Goal: Check status: Check status

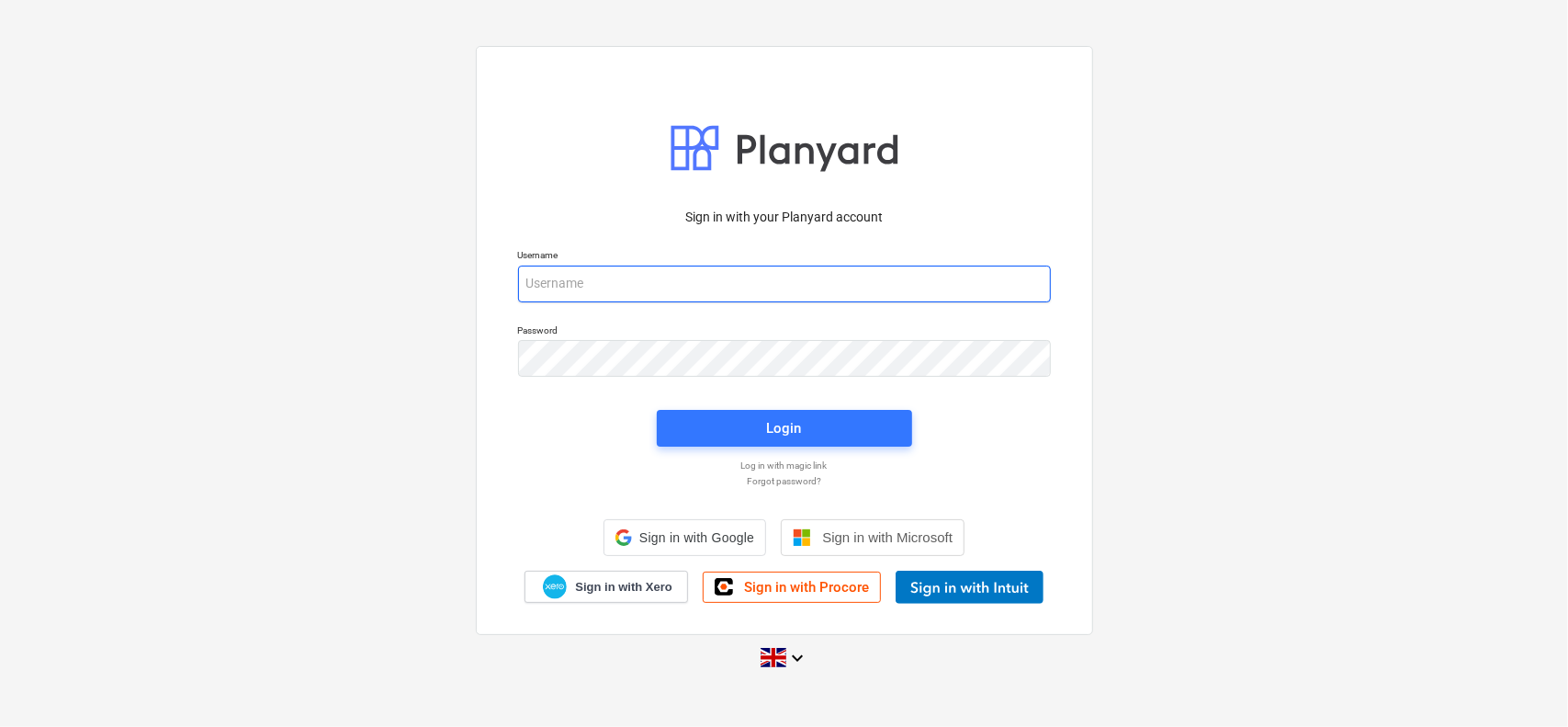
type input "[EMAIL_ADDRESS][DOMAIN_NAME]"
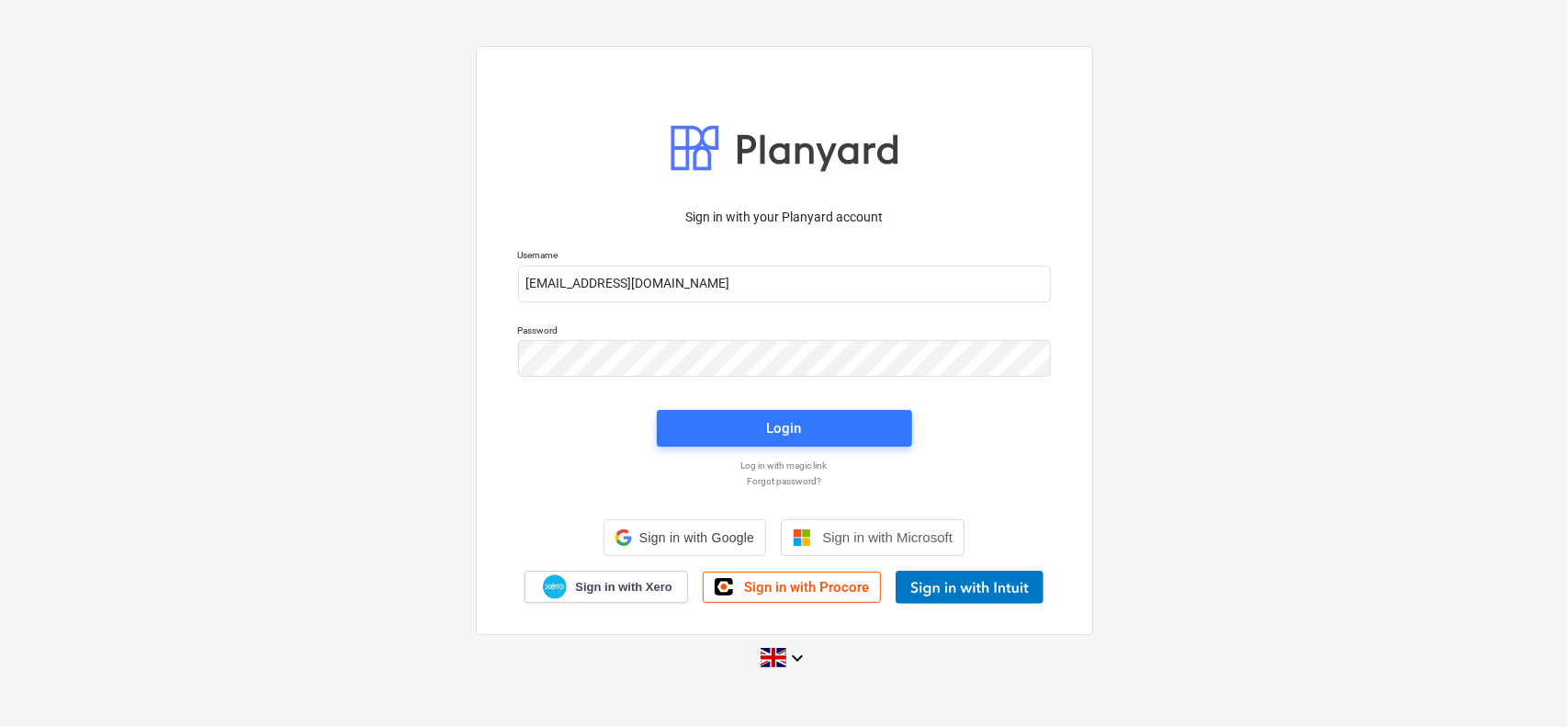
click at [726, 407] on div "Login" at bounding box center [784, 429] width 278 height 59
click at [720, 419] on span "Login" at bounding box center [784, 428] width 211 height 24
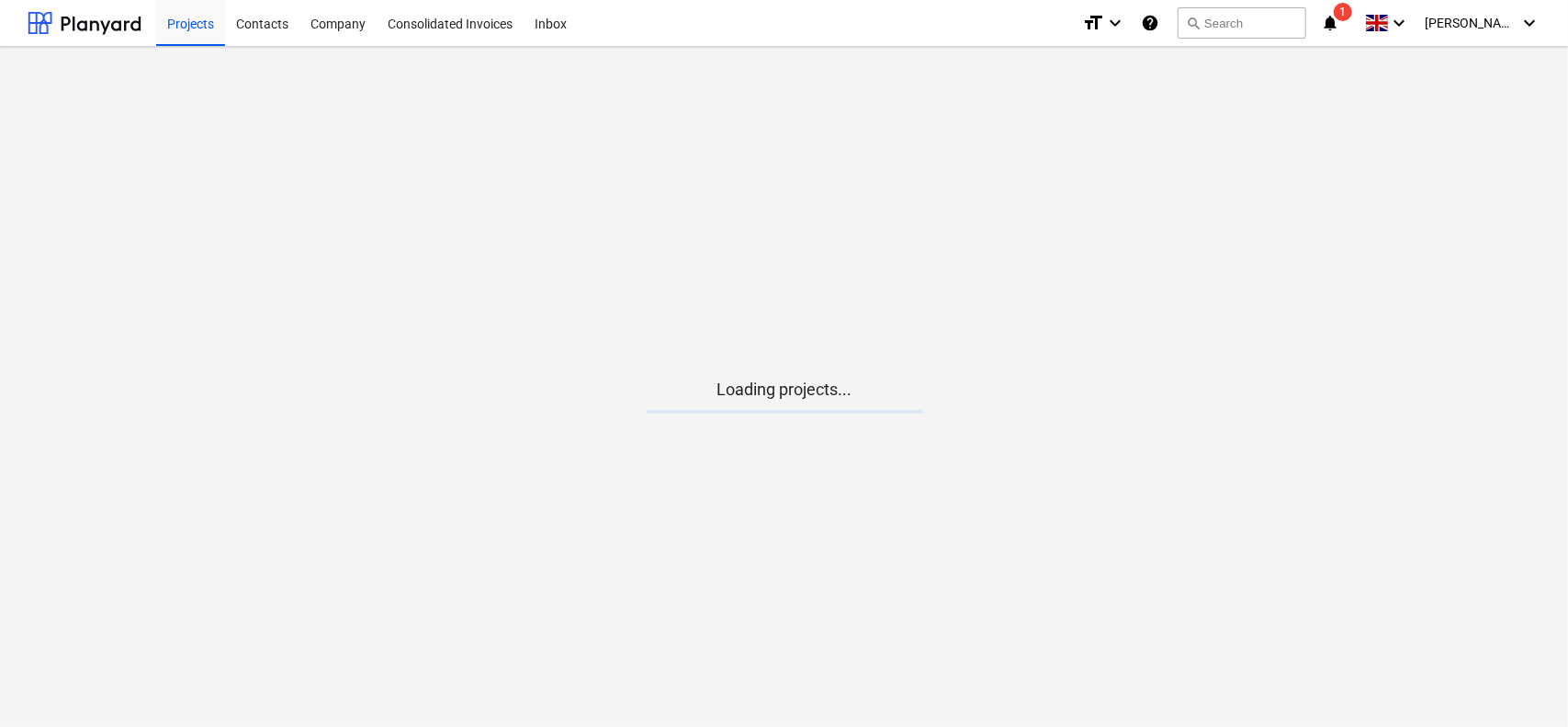
click at [1340, 27] on icon "notifications" at bounding box center [1330, 23] width 19 height 22
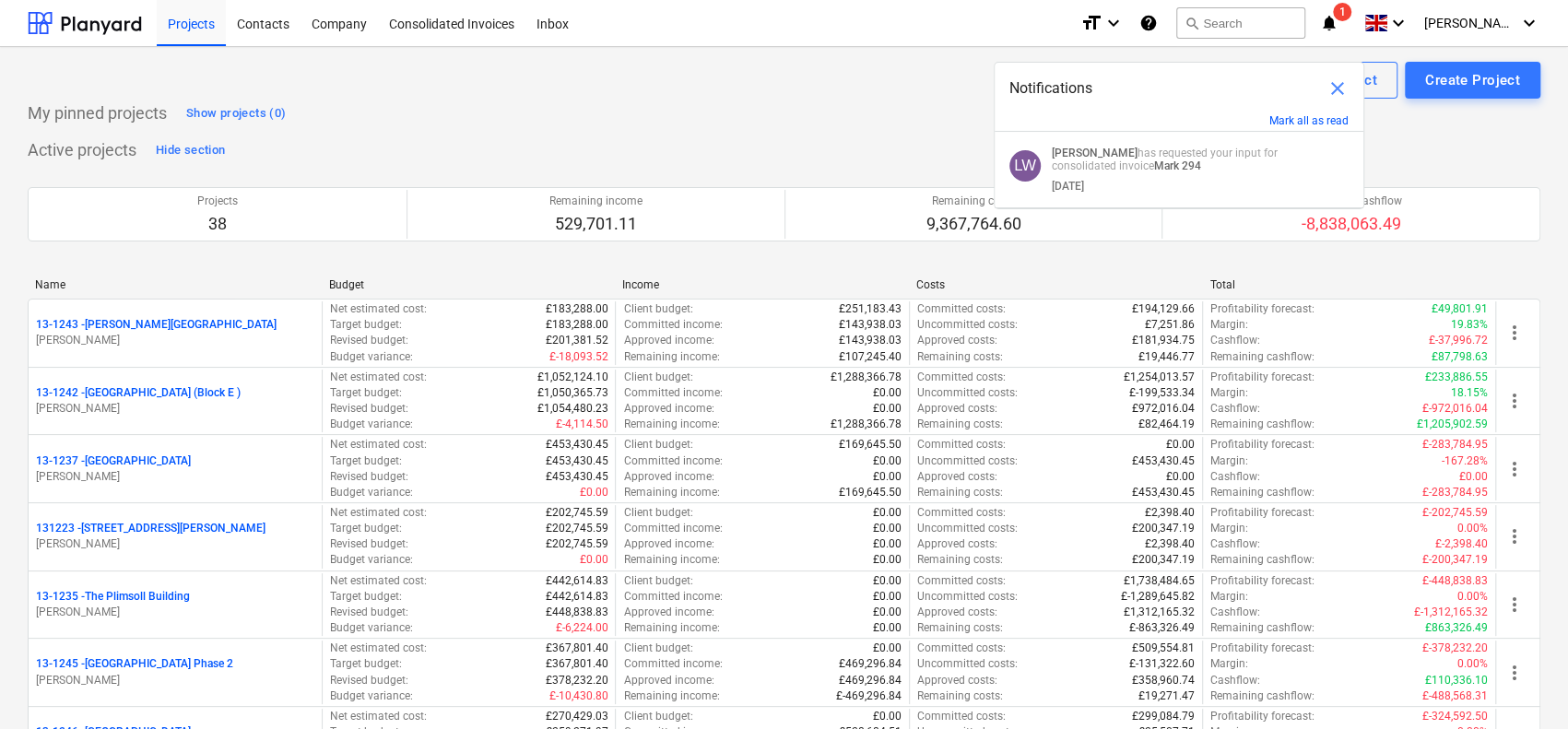
click at [1333, 85] on span "close" at bounding box center [1337, 88] width 22 height 22
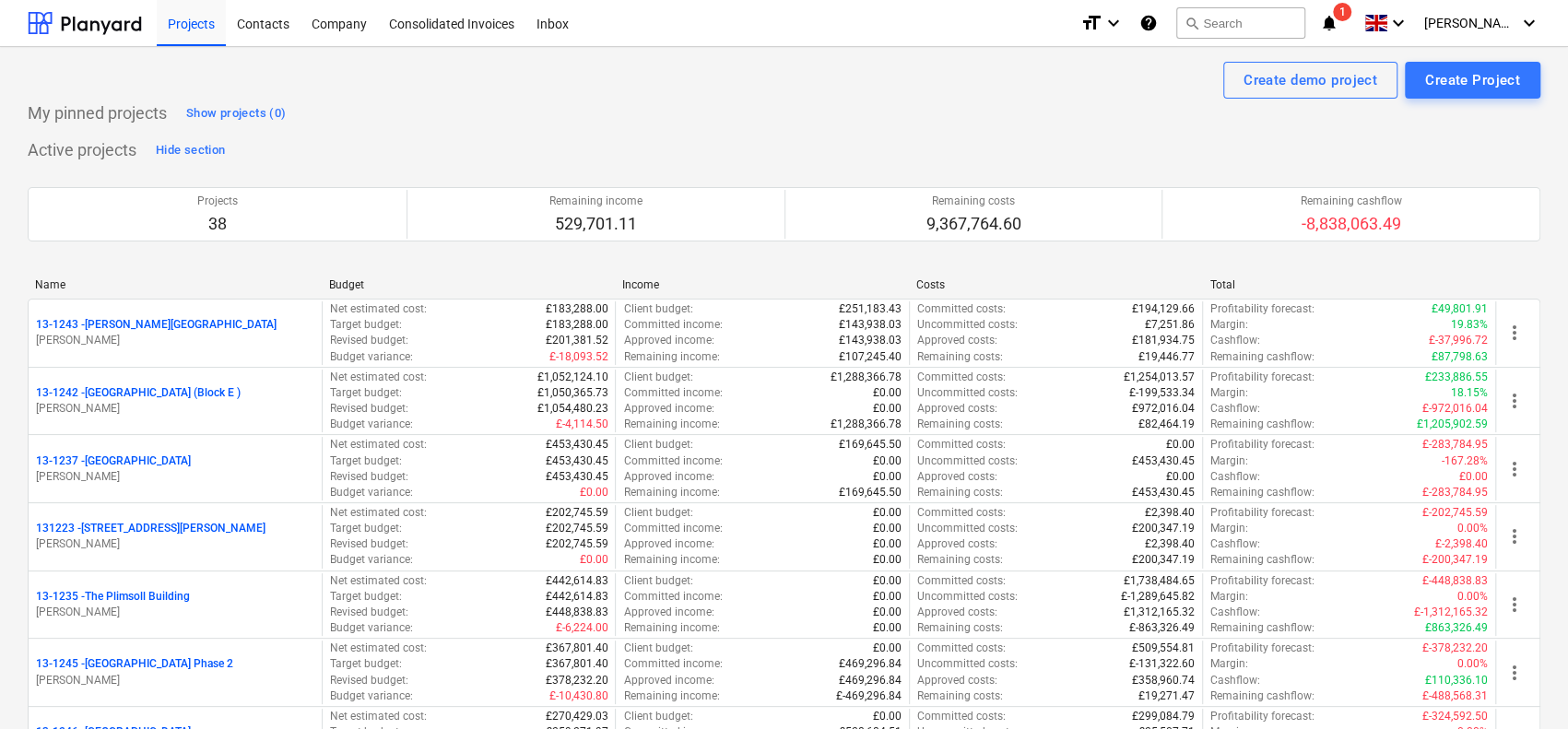
click at [865, 32] on div "Projects Contacts Company Consolidated Invoices Inbox" at bounding box center [611, 23] width 909 height 46
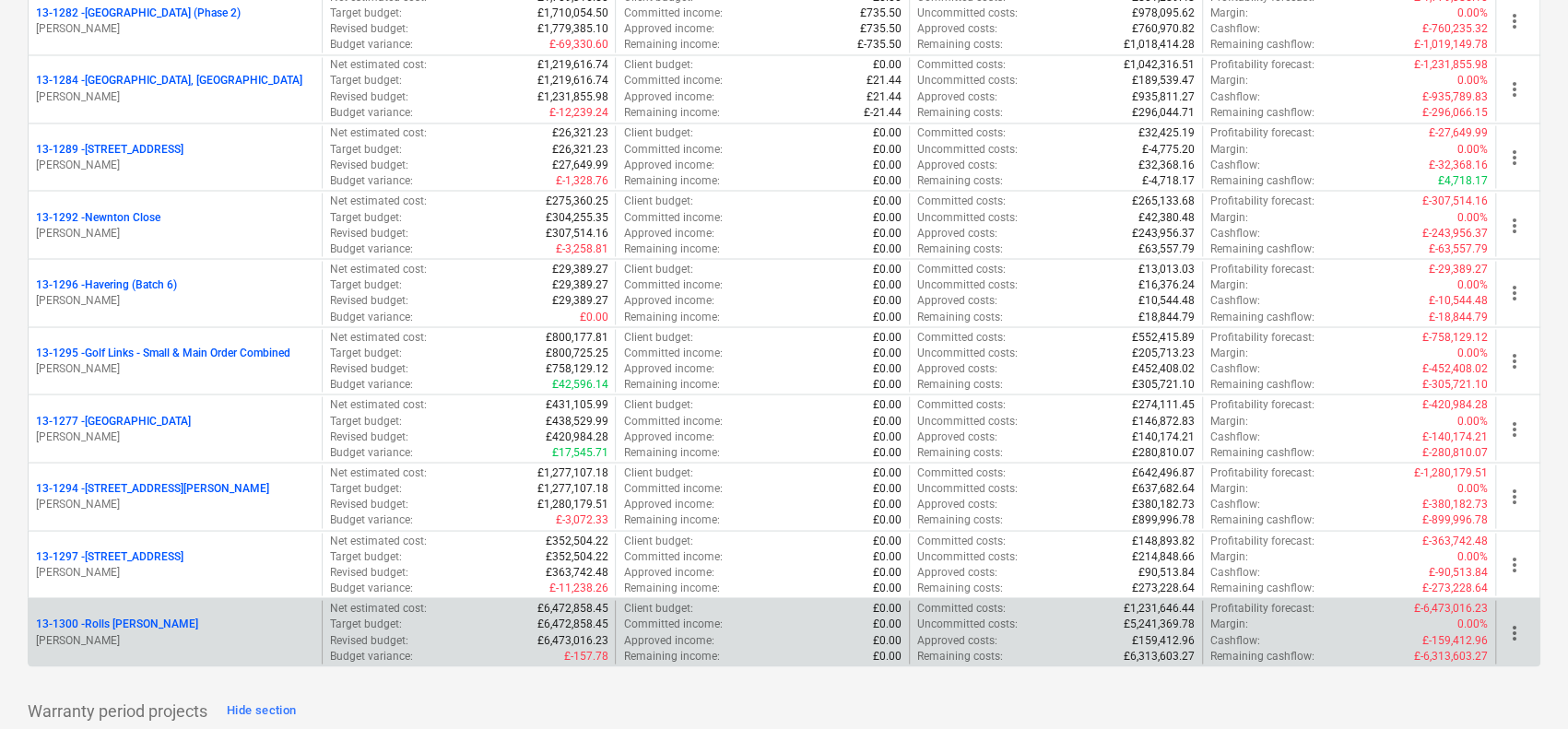
scroll to position [2579, 0]
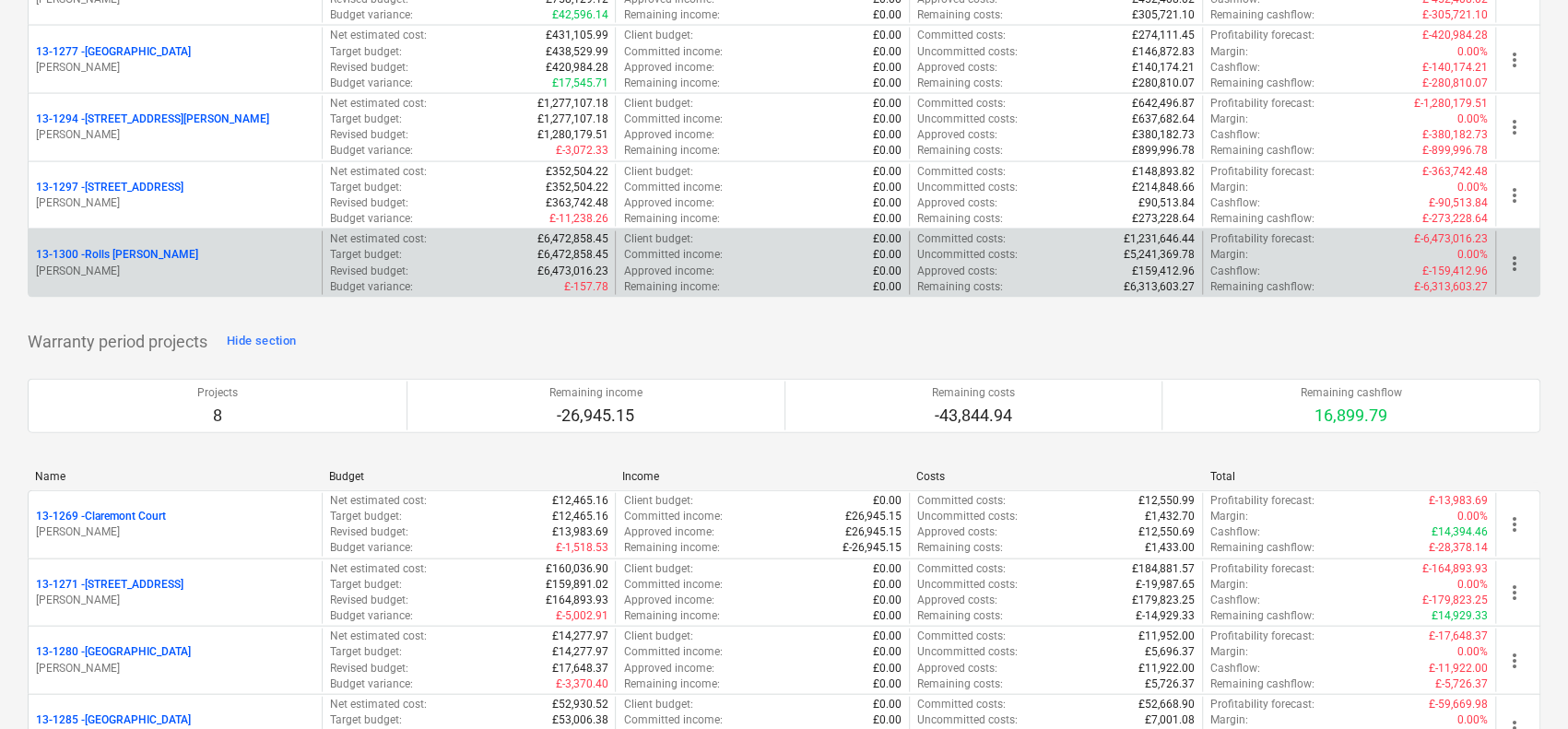
click at [229, 263] on p "[PERSON_NAME]" at bounding box center [174, 271] width 279 height 16
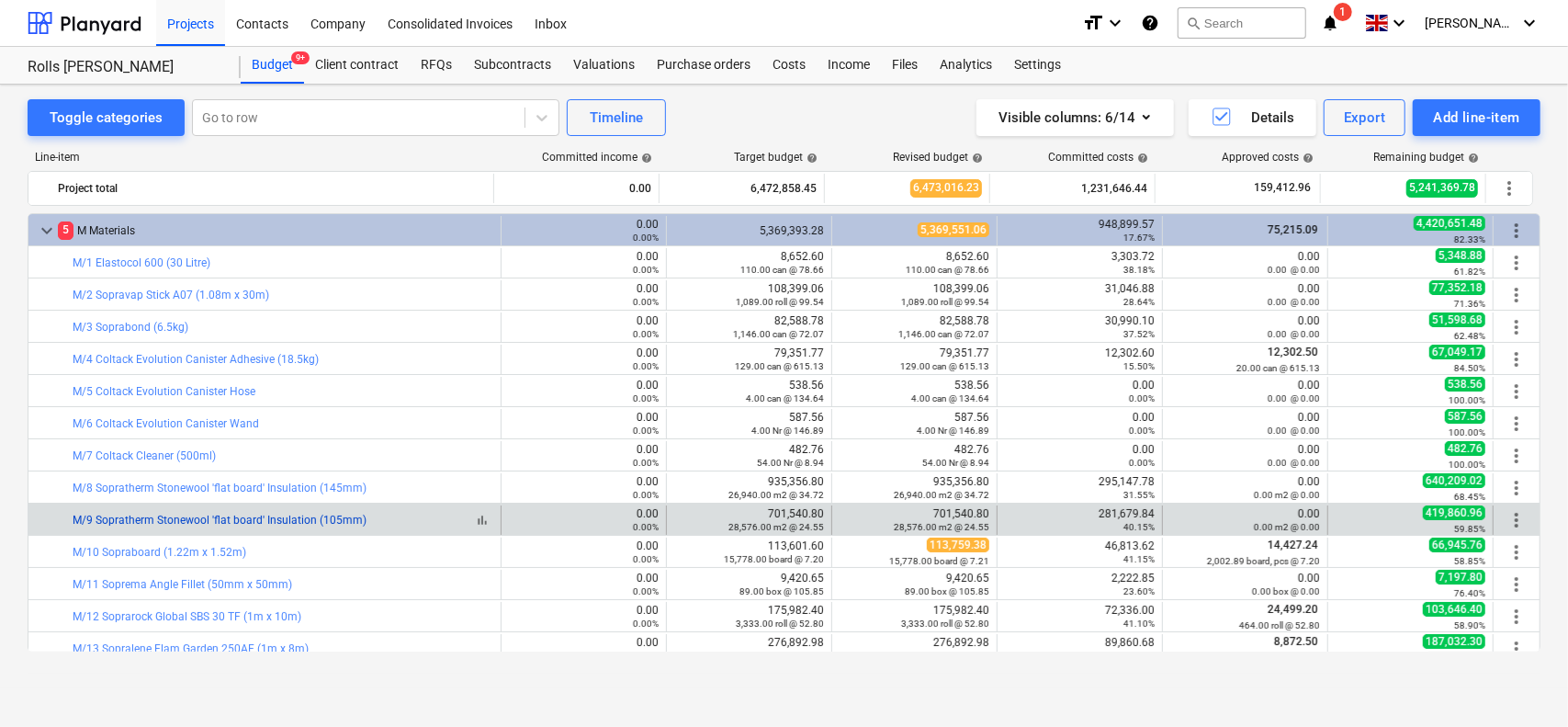
click at [233, 523] on link "M/9 Sopratherm Stonewool 'flat board' Insulation (105mm)" at bounding box center [219, 520] width 294 height 13
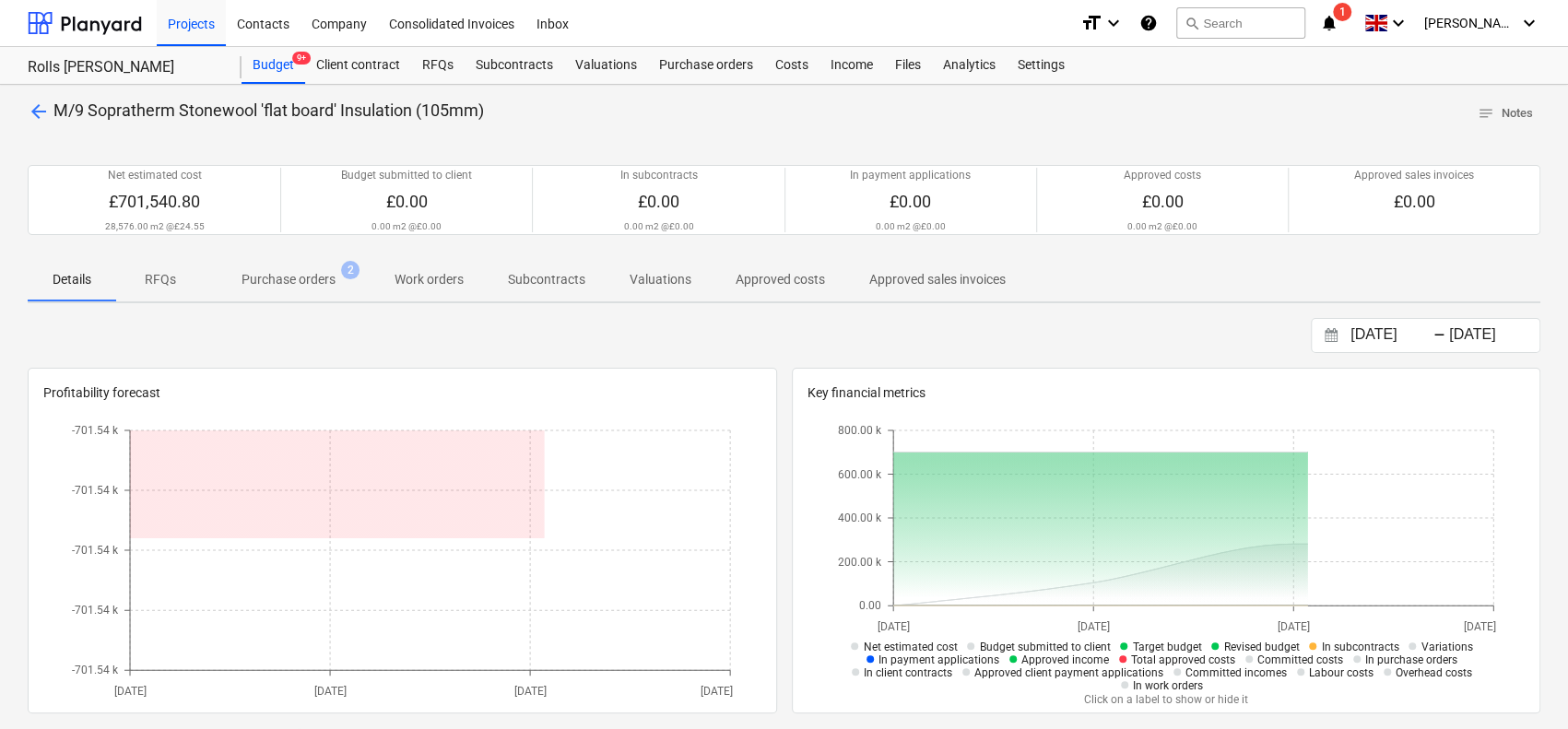
click at [293, 302] on div "arrow_back M/9 Sopratherm Stonewool 'flat board' Insulation (105mm) notes Notes…" at bounding box center [784, 655] width 1568 height 1139
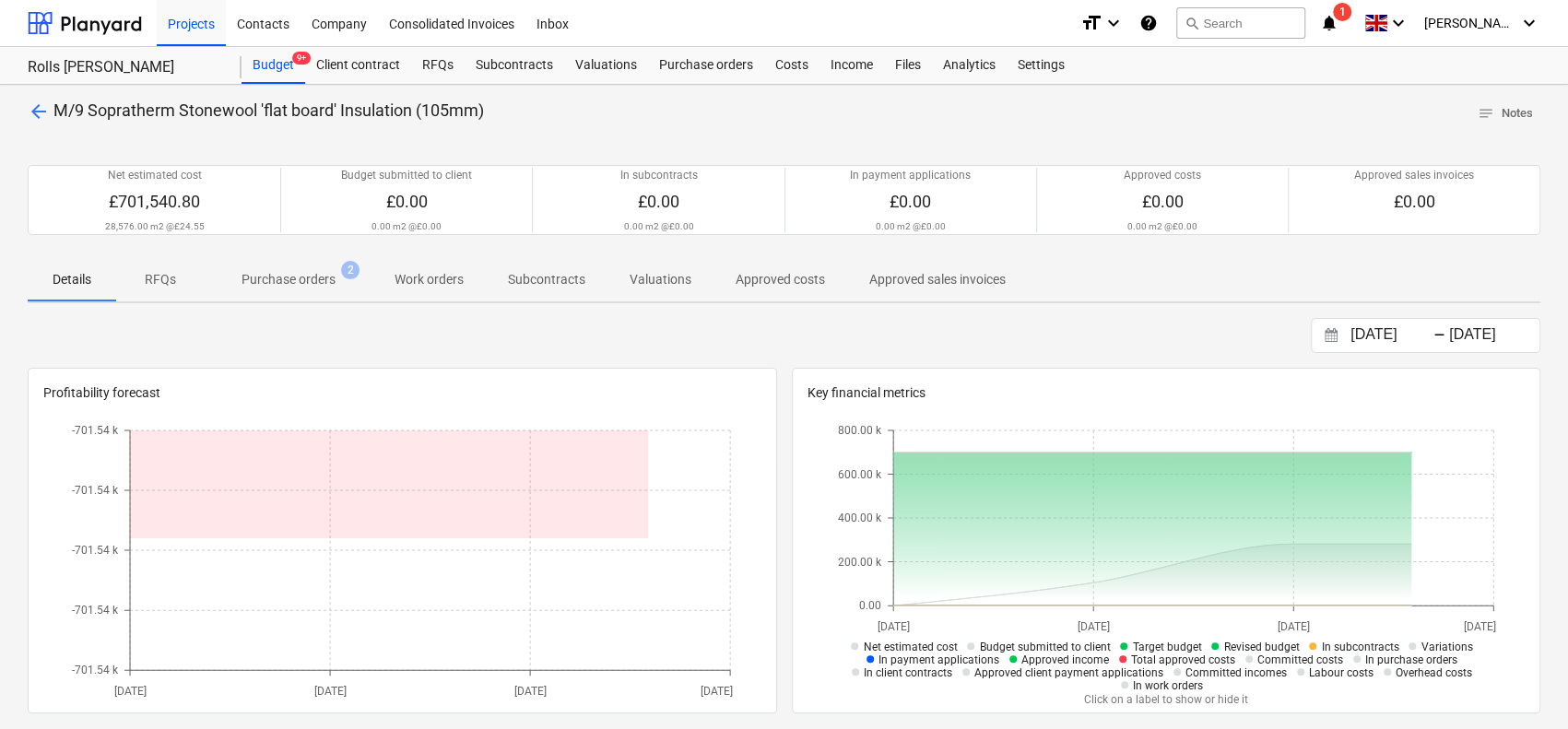
click at [295, 286] on p "Purchase orders" at bounding box center [288, 279] width 94 height 20
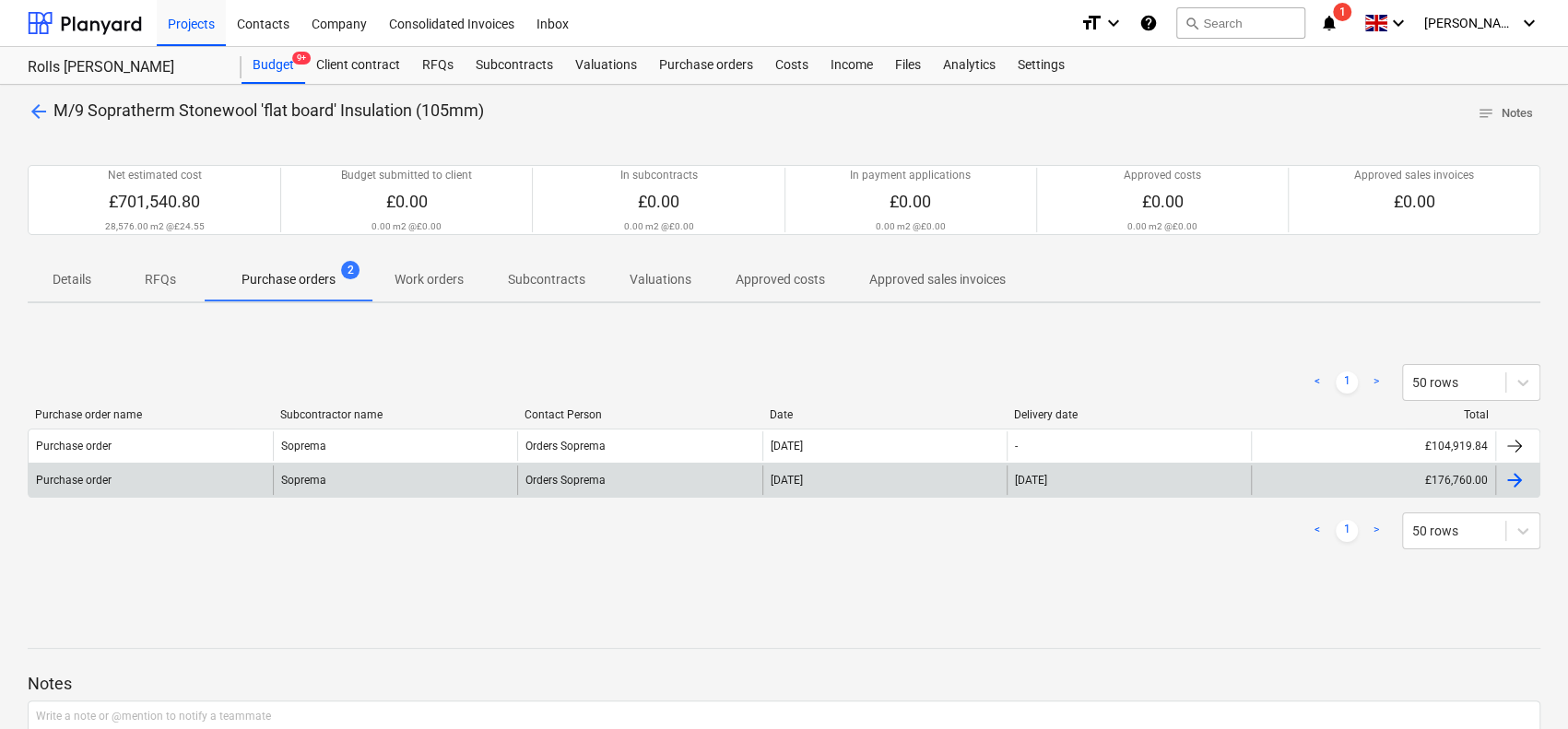
click at [496, 479] on div "Soprema" at bounding box center [394, 480] width 244 height 30
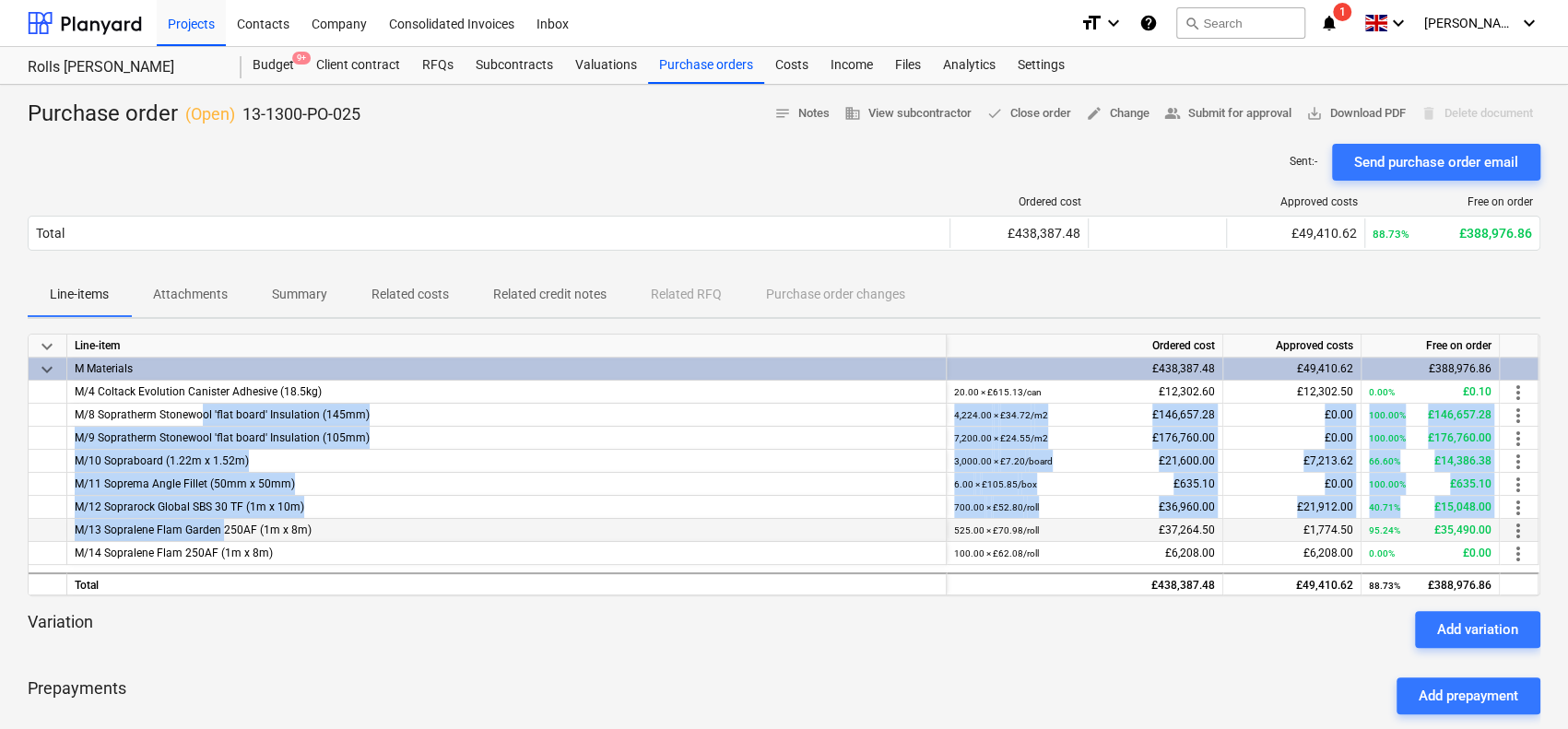
drag, startPoint x: 203, startPoint y: 414, endPoint x: 230, endPoint y: 528, distance: 117.2
click at [221, 533] on div "keyboard_arrow_down Line-item Ordered cost Approved costs Free on order keyboar…" at bounding box center [784, 465] width 1512 height 262
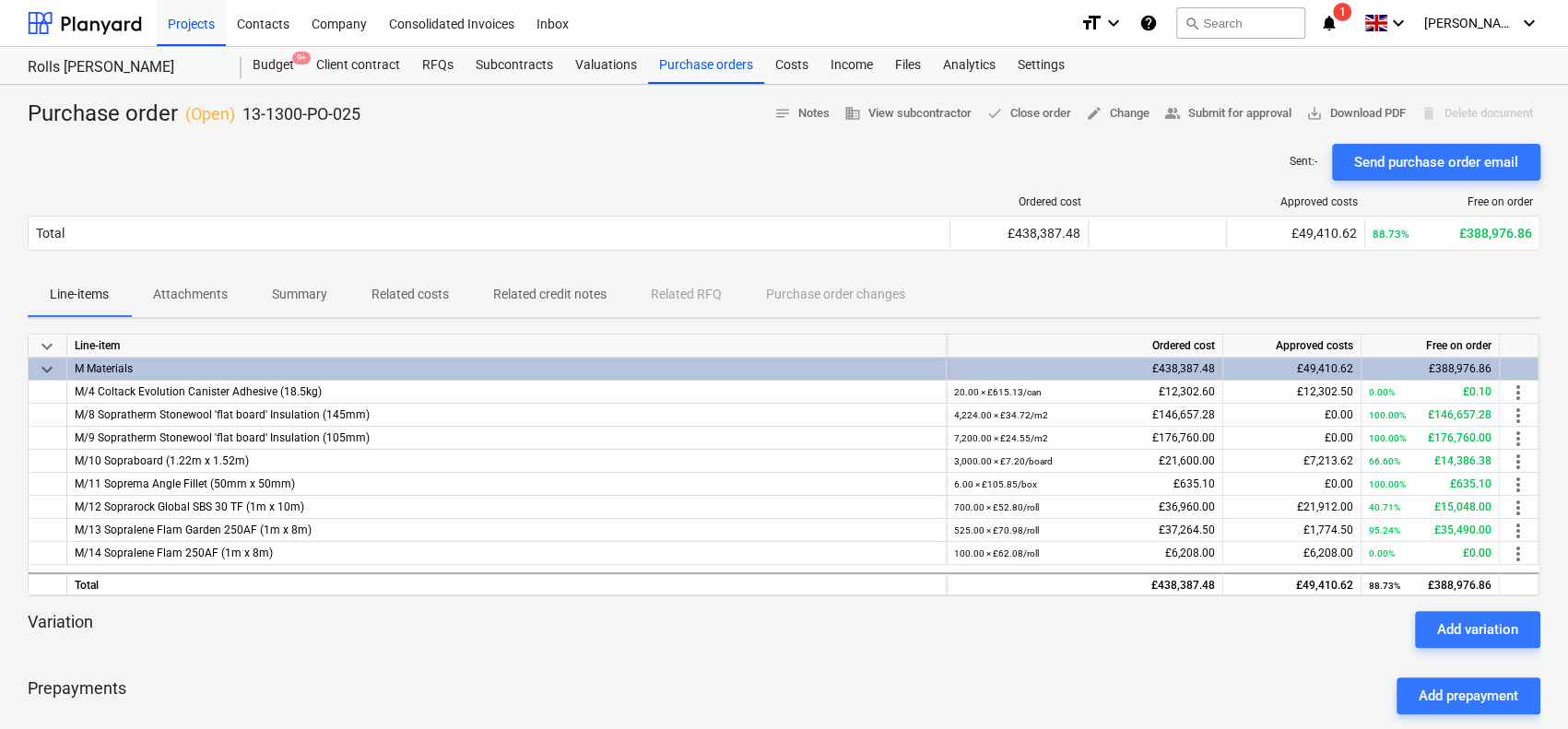
click at [432, 161] on div "Sent : - Send purchase order email" at bounding box center [784, 161] width 1512 height 37
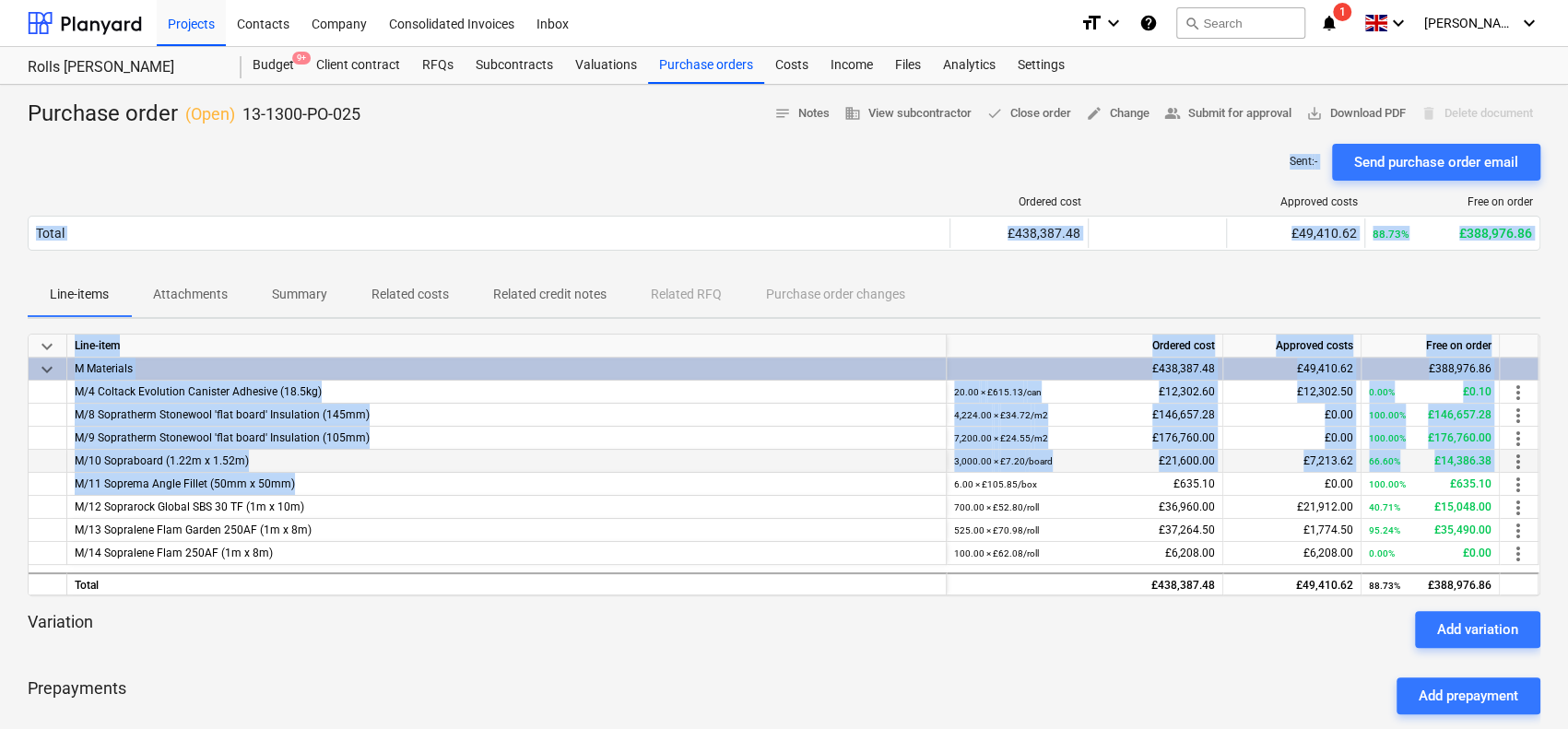
drag, startPoint x: 432, startPoint y: 161, endPoint x: 444, endPoint y: 451, distance: 290.2
click at [439, 479] on div "Purchase order ( Open ) 13-1300-PO-025 notes Notes business View subcontractor …" at bounding box center [784, 544] width 1568 height 917
click at [448, 440] on div "M/9 Sopratherm Stonewool 'flat board' Insulation (105mm)" at bounding box center [506, 438] width 879 height 23
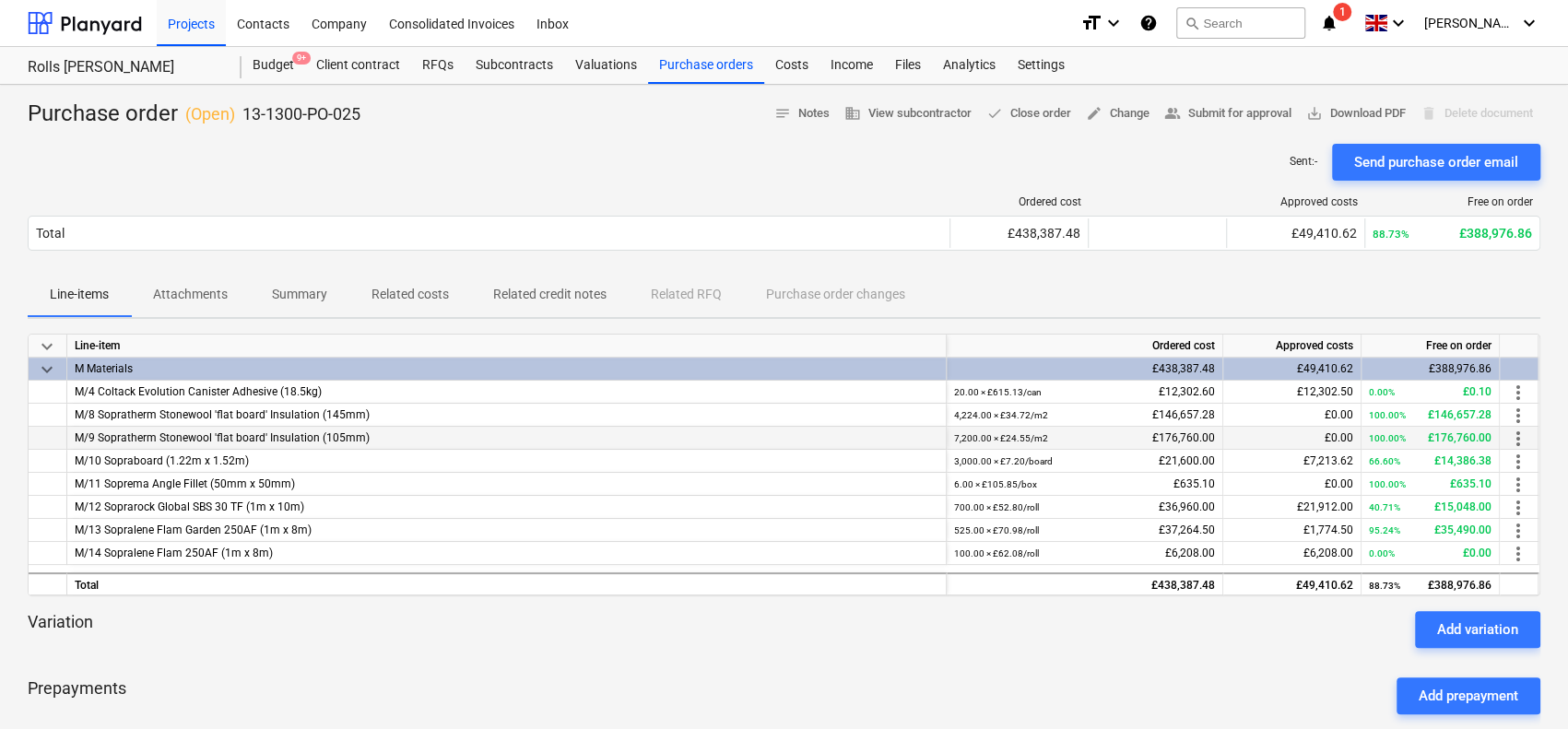
click at [448, 440] on div "M/9 Sopratherm Stonewool 'flat board' Insulation (105mm)" at bounding box center [506, 438] width 879 height 23
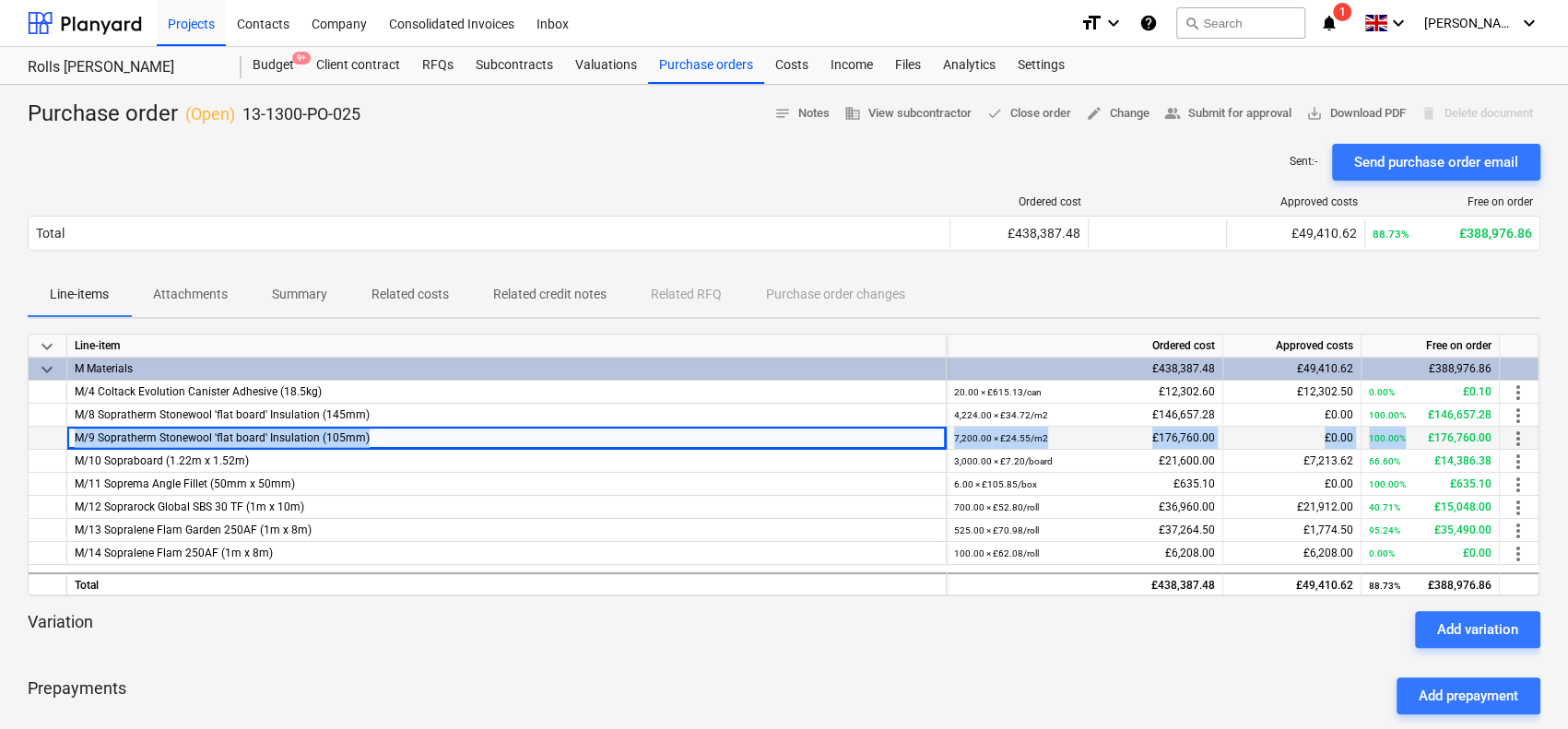
drag, startPoint x: 448, startPoint y: 440, endPoint x: 1441, endPoint y: 445, distance: 993.0
click at [0, 0] on div "M/9 Sopratherm Stonewool 'flat board' Insulation (105mm) 7,200.00 × £24.55 / m2…" at bounding box center [0, 0] width 0 height 0
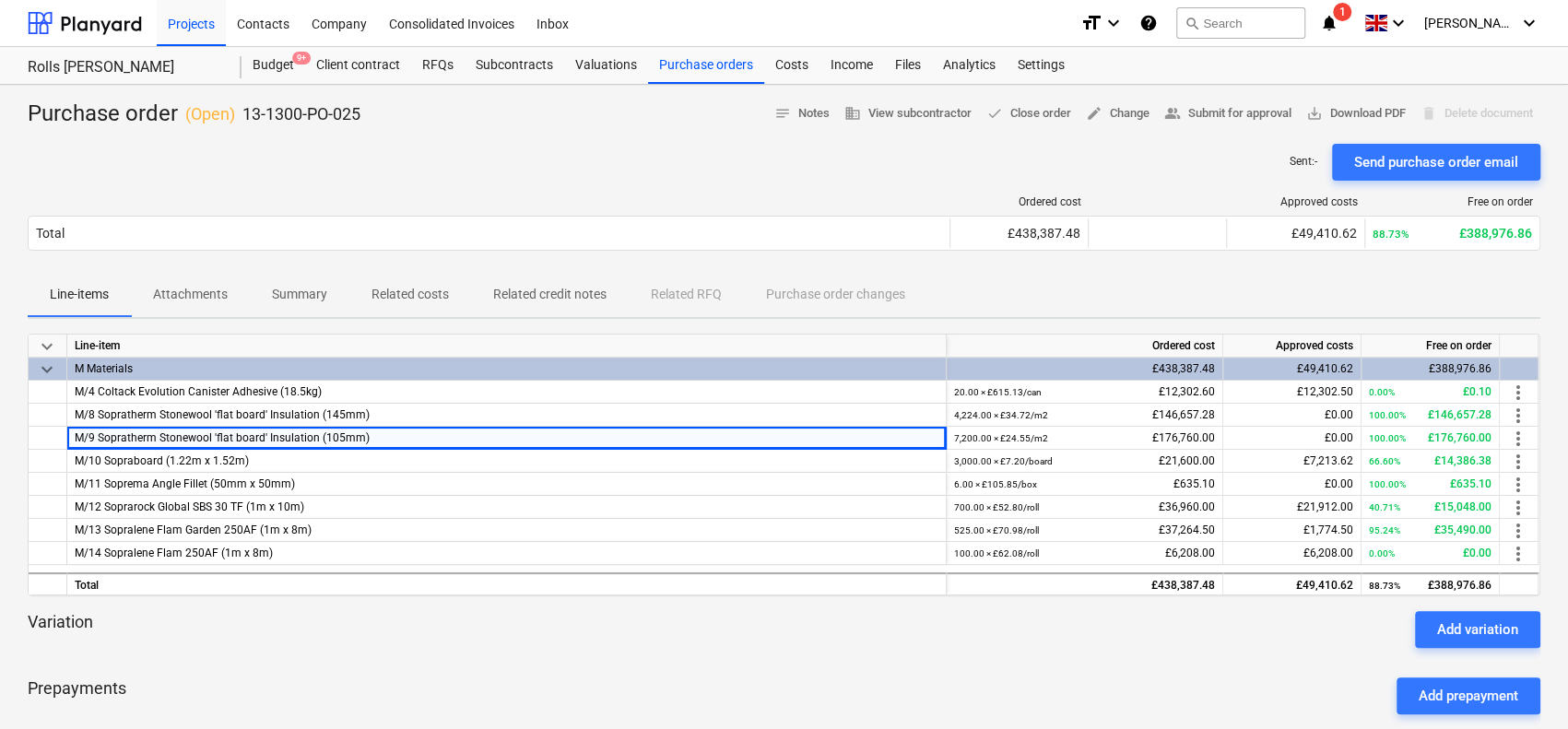
click at [535, 141] on div at bounding box center [784, 136] width 1512 height 15
click at [687, 158] on div "Sent : - Send purchase order email" at bounding box center [784, 161] width 1512 height 37
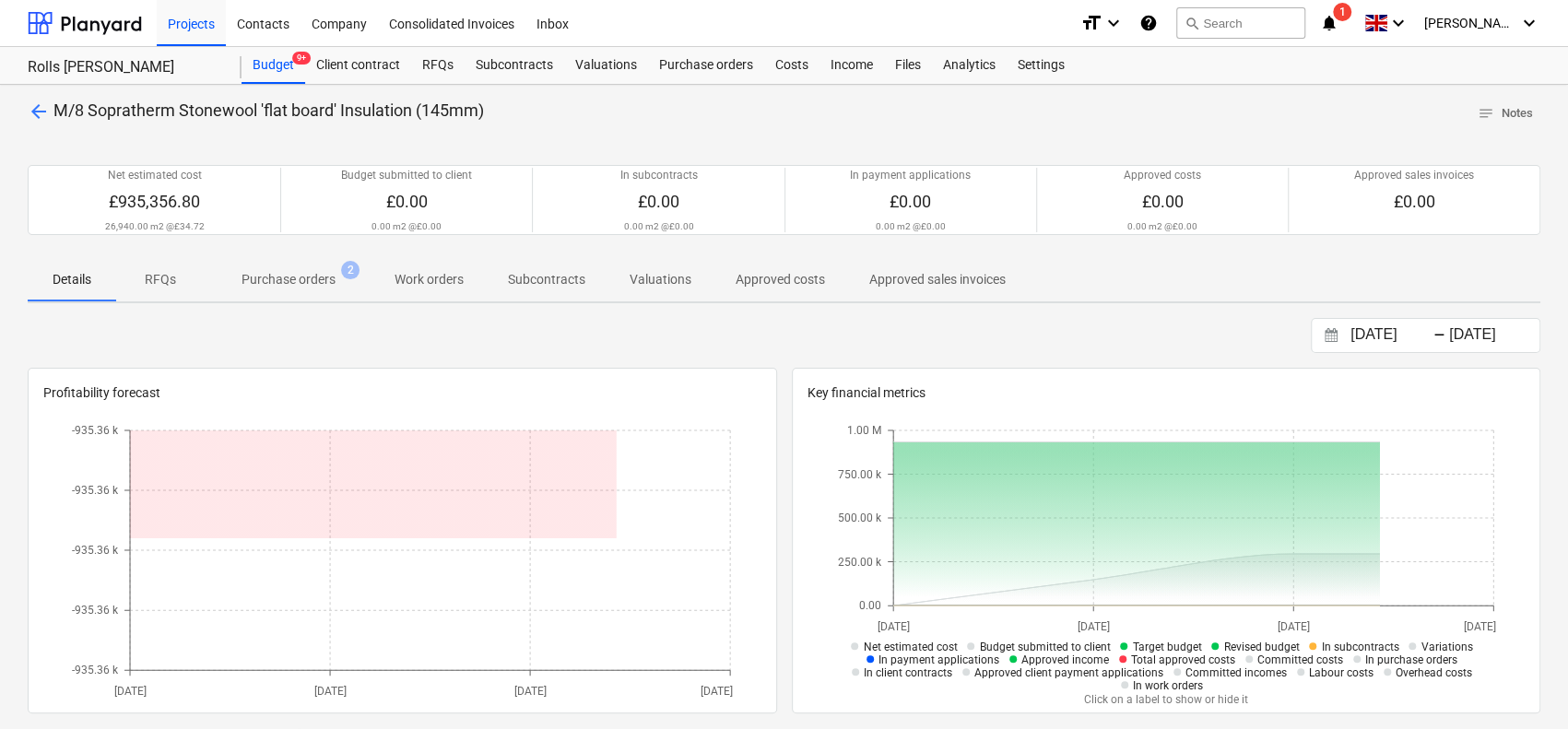
click at [300, 285] on p "Purchase orders" at bounding box center [288, 279] width 94 height 20
